Goal: Transaction & Acquisition: Purchase product/service

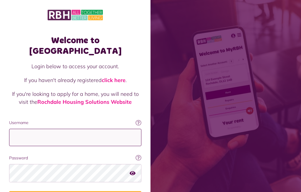
click at [53, 129] on input "Username" at bounding box center [75, 137] width 132 height 17
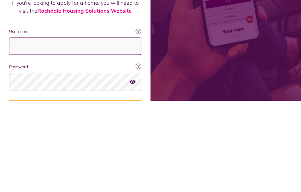
type input "**********"
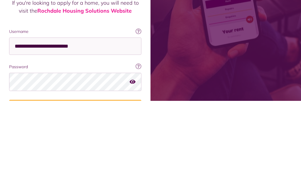
scroll to position [36, 0]
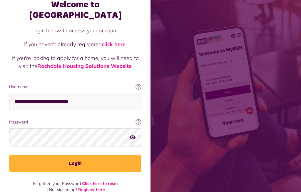
click at [79, 155] on button "Login" at bounding box center [75, 163] width 132 height 16
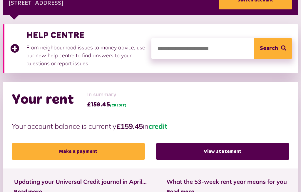
scroll to position [127, 0]
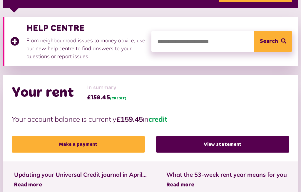
click at [75, 146] on link "Make a payment" at bounding box center [78, 144] width 133 height 16
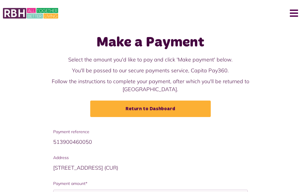
scroll to position [27, 0]
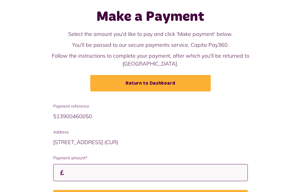
click at [83, 165] on input "Payment amount*" at bounding box center [150, 172] width 195 height 17
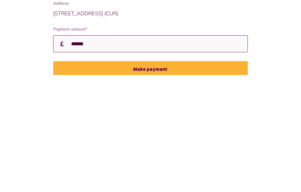
scroll to position [49, 0]
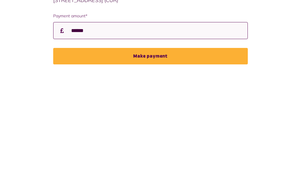
type input "******"
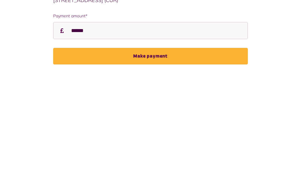
click at [169, 168] on button "Make payment" at bounding box center [150, 176] width 195 height 16
